Goal: Information Seeking & Learning: Learn about a topic

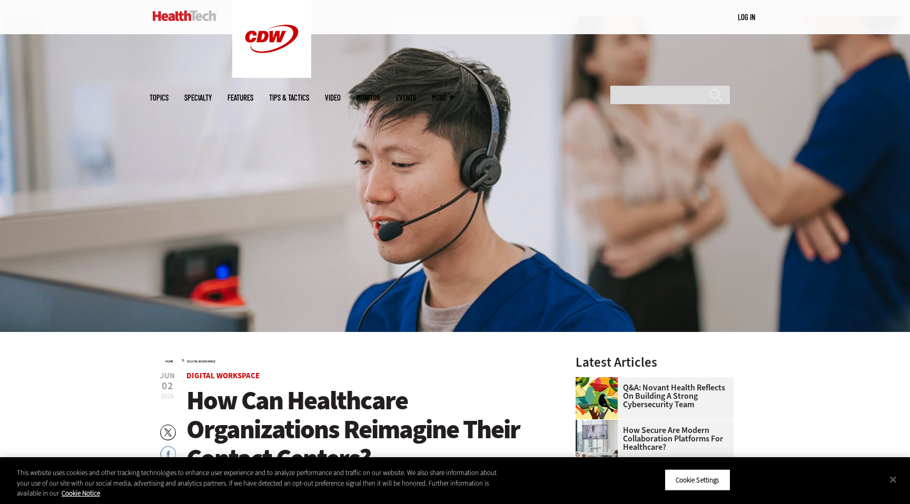
scroll to position [190, 0]
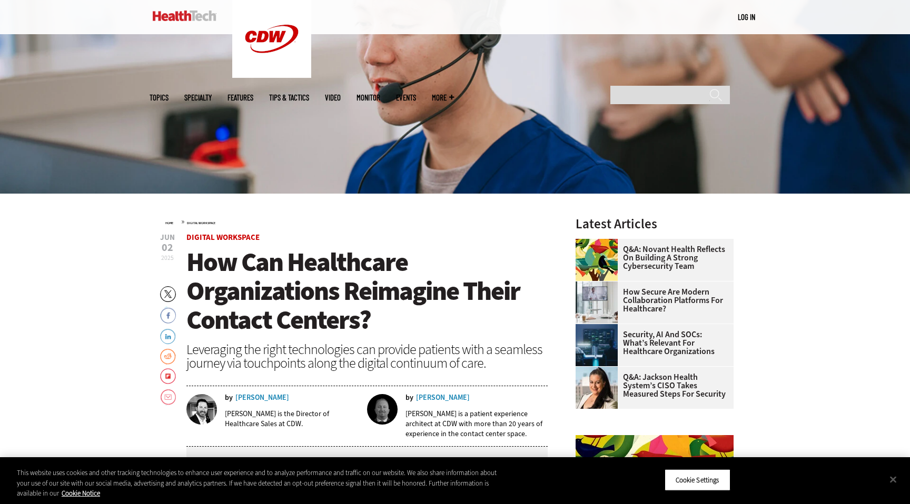
scroll to position [242, 0]
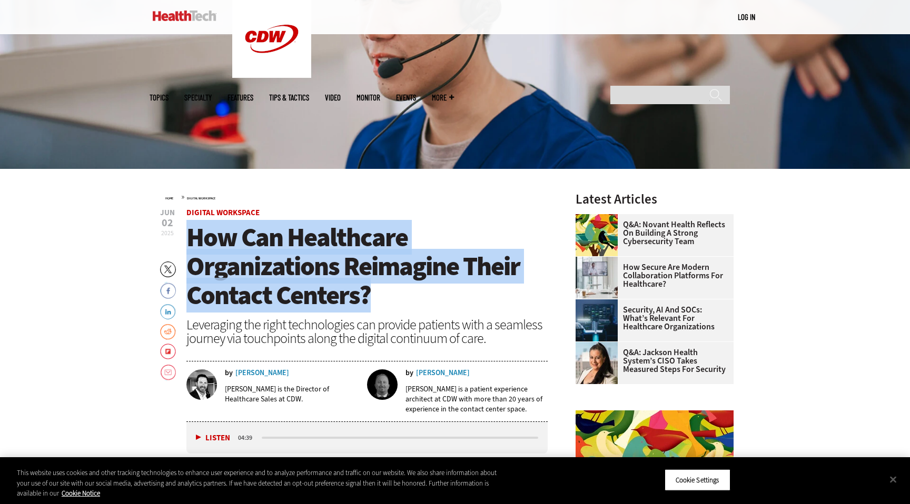
drag, startPoint x: 184, startPoint y: 237, endPoint x: 370, endPoint y: 304, distance: 197.0
copy span "How Can Healthcare Organizations Reimagine Their Contact Centers?"
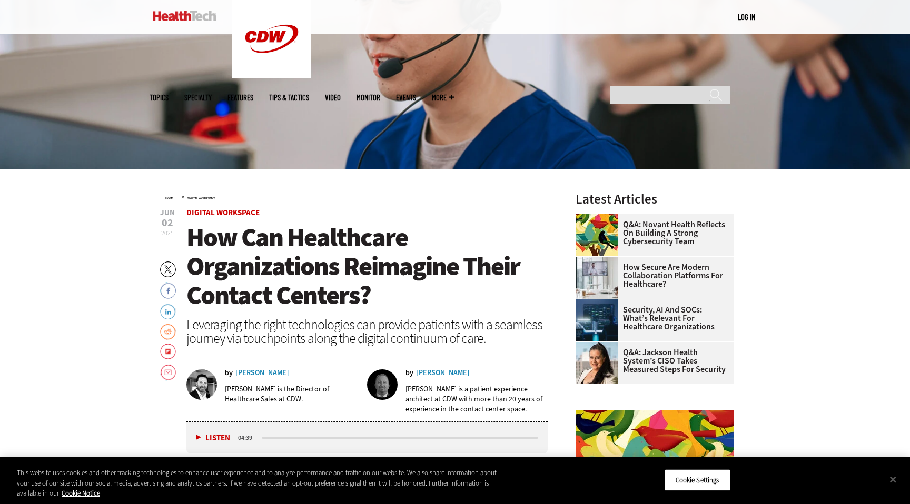
click at [379, 52] on img at bounding box center [455, 11] width 910 height 316
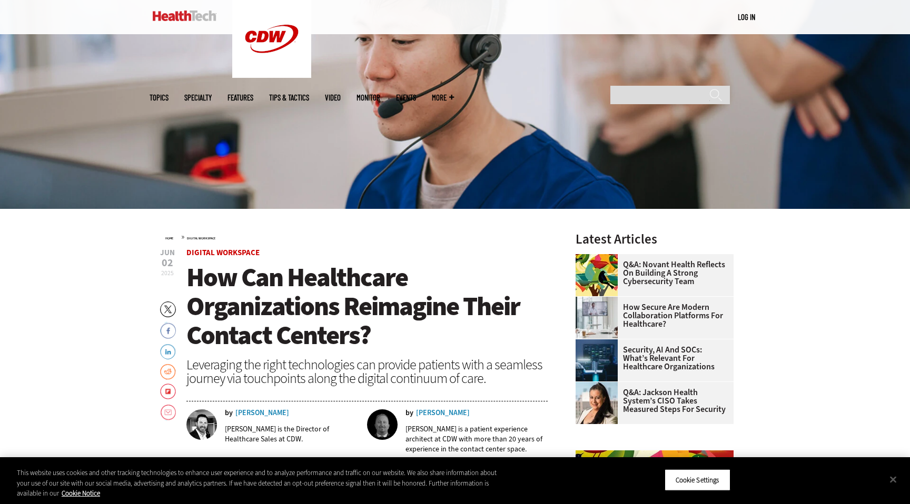
scroll to position [151, 0]
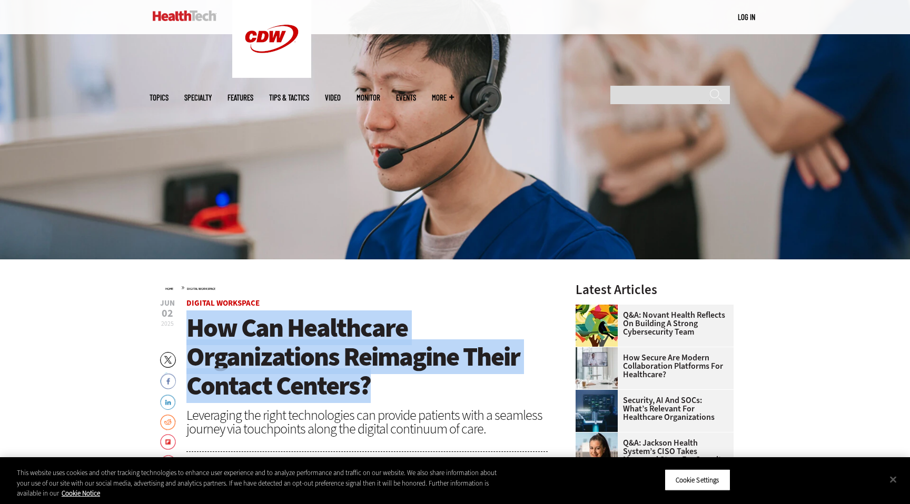
drag, startPoint x: 184, startPoint y: 323, endPoint x: 371, endPoint y: 382, distance: 196.7
copy span "How Can Healthcare Organizations Reimagine Their Contact Centers?"
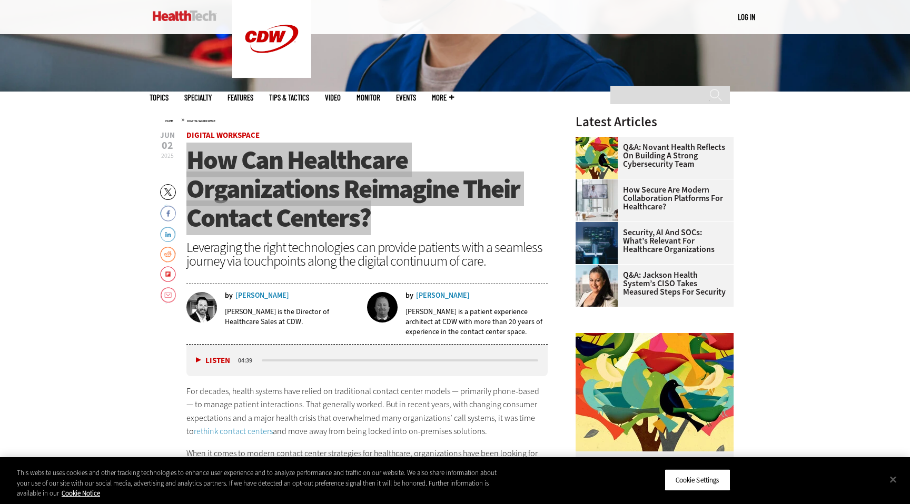
scroll to position [329, 0]
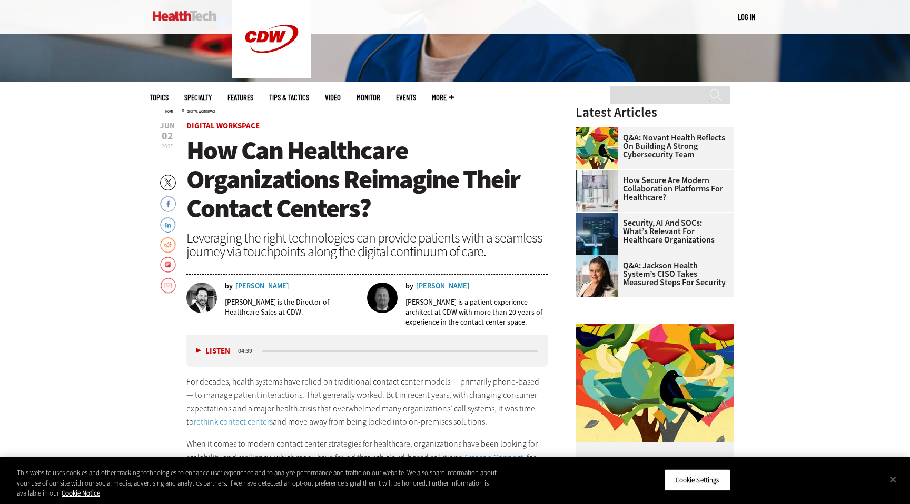
click at [187, 235] on div "Leveraging the right technologies can provide patients with a seamless journey …" at bounding box center [366, 244] width 361 height 27
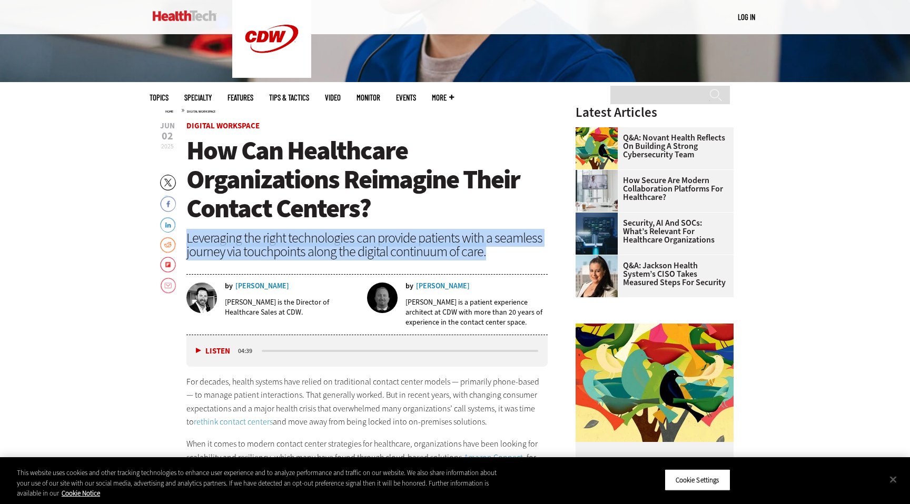
drag, startPoint x: 186, startPoint y: 237, endPoint x: 489, endPoint y: 253, distance: 303.2
click at [489, 253] on div "Leveraging the right technologies can provide patients with a seamless journey …" at bounding box center [366, 244] width 361 height 27
copy div "Leveraging the right technologies can provide patients with a seamless journey …"
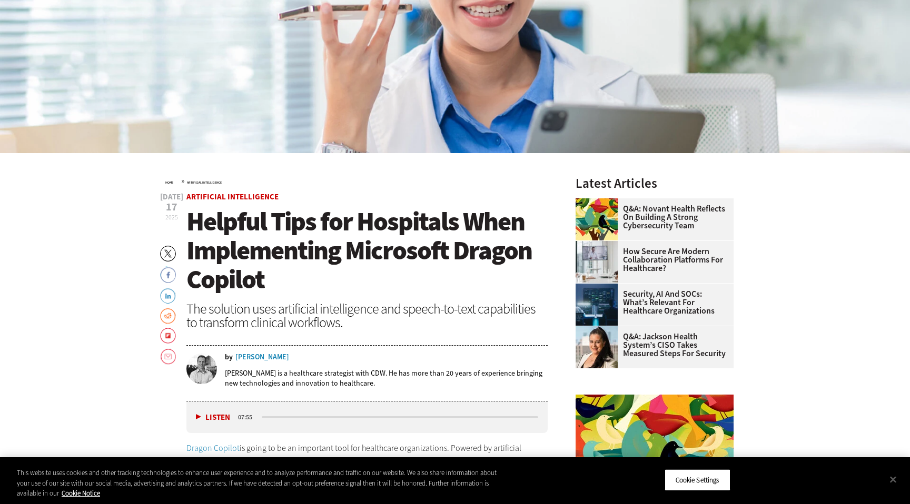
scroll to position [346, 0]
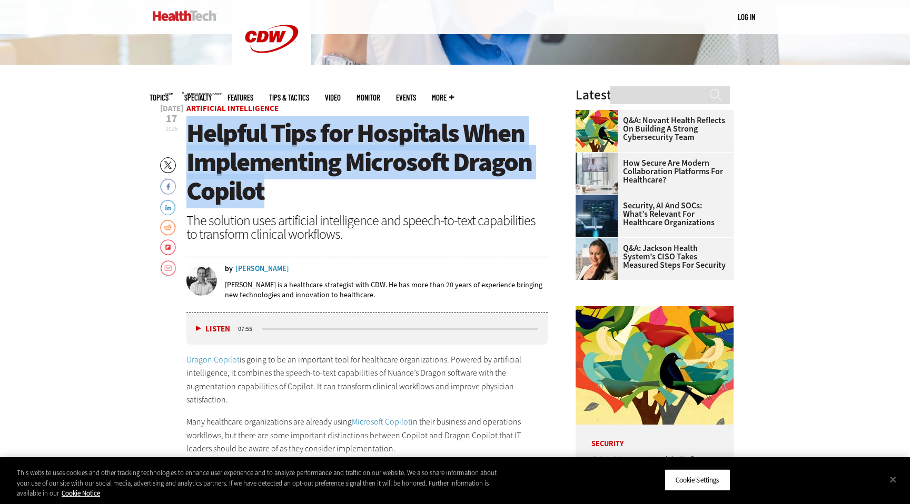
drag, startPoint x: 190, startPoint y: 131, endPoint x: 269, endPoint y: 186, distance: 96.7
click at [269, 186] on h1 "Helpful Tips for Hospitals When Implementing Microsoft Dragon Copilot" at bounding box center [366, 162] width 361 height 87
copy span "Helpful Tips for Hospitals When Implementing Microsoft Dragon Copilot"
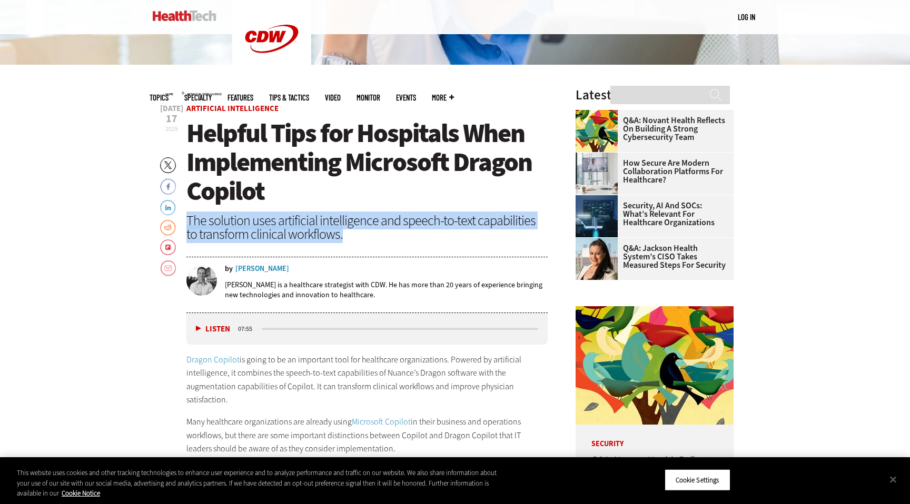
drag, startPoint x: 189, startPoint y: 219, endPoint x: 333, endPoint y: 236, distance: 145.3
click at [334, 235] on div "The solution uses artificial intelligence and speech-to-text capabilities to tr…" at bounding box center [366, 227] width 361 height 27
copy div "The solution uses artificial intelligence and speech-to-text capabilities to tr…"
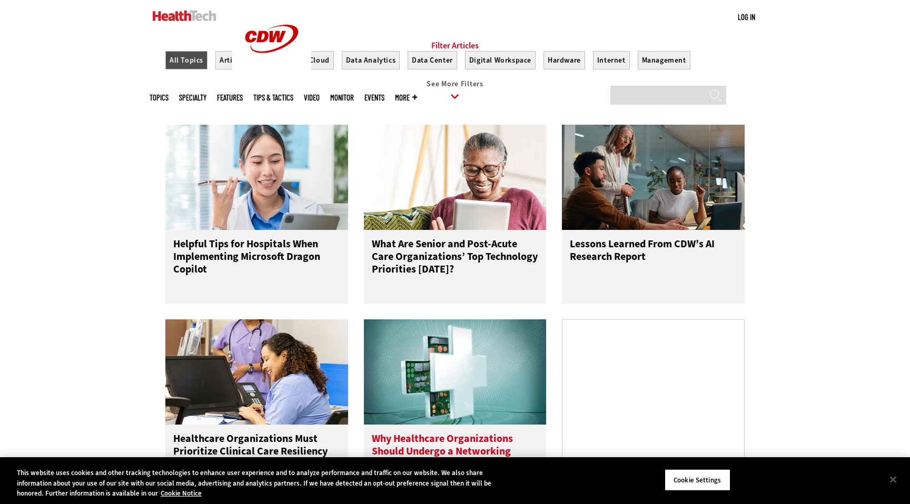
scroll to position [310, 0]
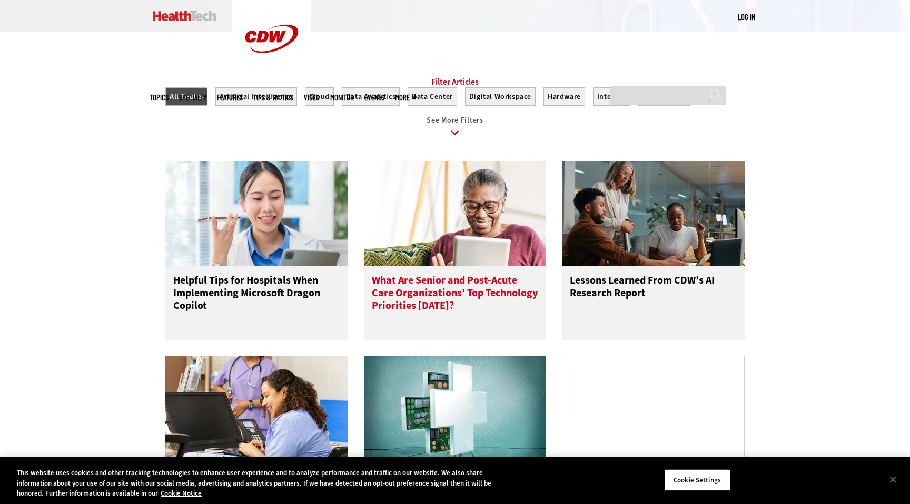
click at [448, 316] on h3 "What Are Senior and Post-Acute Care Organizations’ Top Technology Priorities To…" at bounding box center [455, 295] width 167 height 42
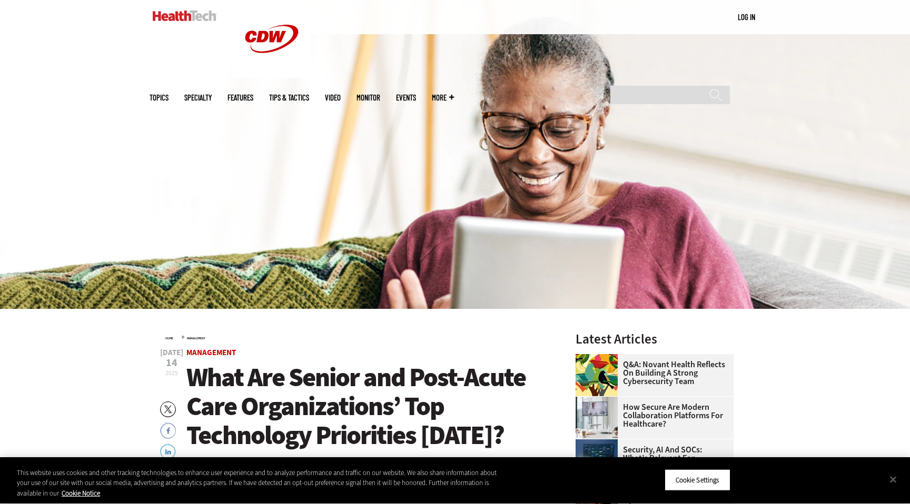
scroll to position [195, 0]
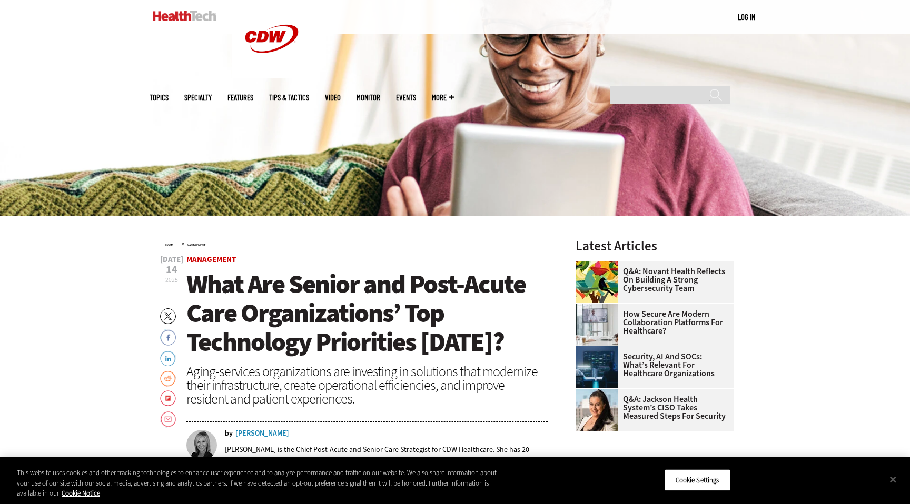
click at [422, 245] on div "Home » Management" at bounding box center [356, 244] width 382 height 8
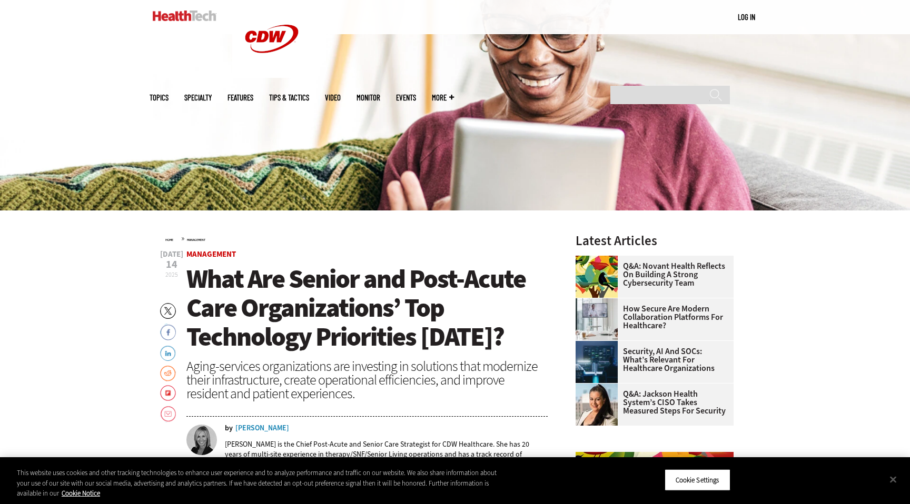
drag, startPoint x: 423, startPoint y: 318, endPoint x: 416, endPoint y: 310, distance: 9.7
click at [423, 317] on span "What Are Senior and Post-Acute Care Organizations’ Top Technology Priorities To…" at bounding box center [355, 308] width 339 height 93
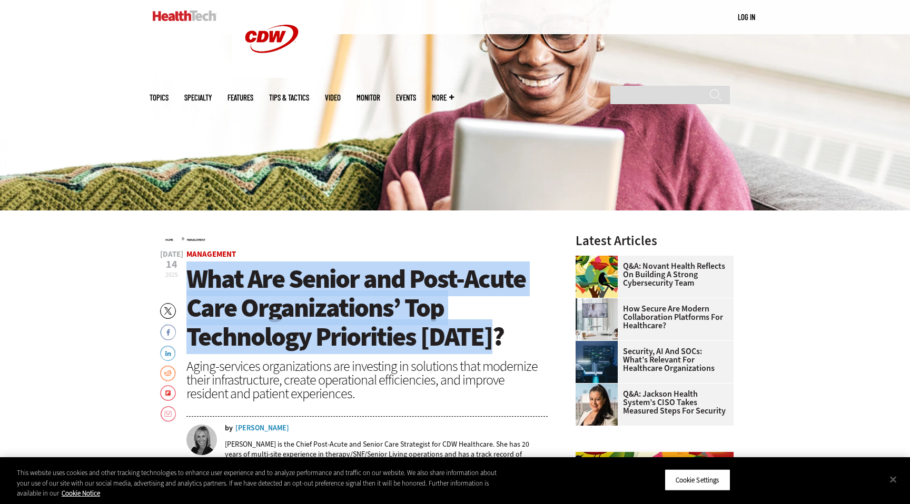
drag, startPoint x: 186, startPoint y: 283, endPoint x: 498, endPoint y: 335, distance: 316.0
click at [498, 335] on span "What Are Senior and Post-Acute Care Organizations’ Top Technology Priorities To…" at bounding box center [355, 308] width 339 height 93
copy span "What Are Senior and Post-Acute Care Organizations’ Top Technology Priorities To…"
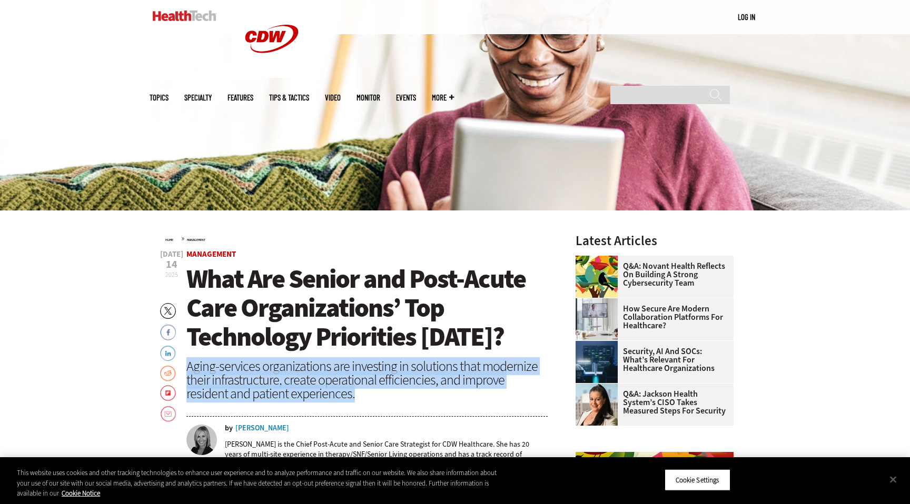
drag, startPoint x: 188, startPoint y: 365, endPoint x: 322, endPoint y: 392, distance: 136.8
click at [321, 395] on div "Aging-services organizations are investing in solutions that modernize their in…" at bounding box center [366, 380] width 361 height 41
copy div "Aging-services organizations are investing in solutions that modernize their in…"
